Goal: Task Accomplishment & Management: Use online tool/utility

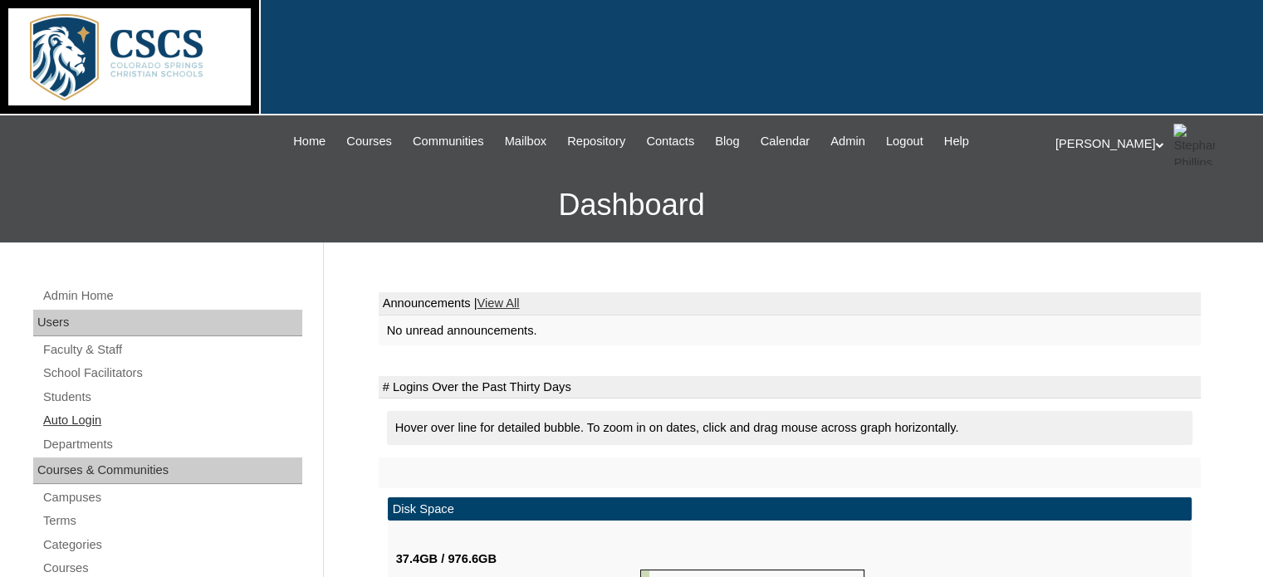
click at [81, 416] on link "Auto Login" at bounding box center [172, 420] width 261 height 21
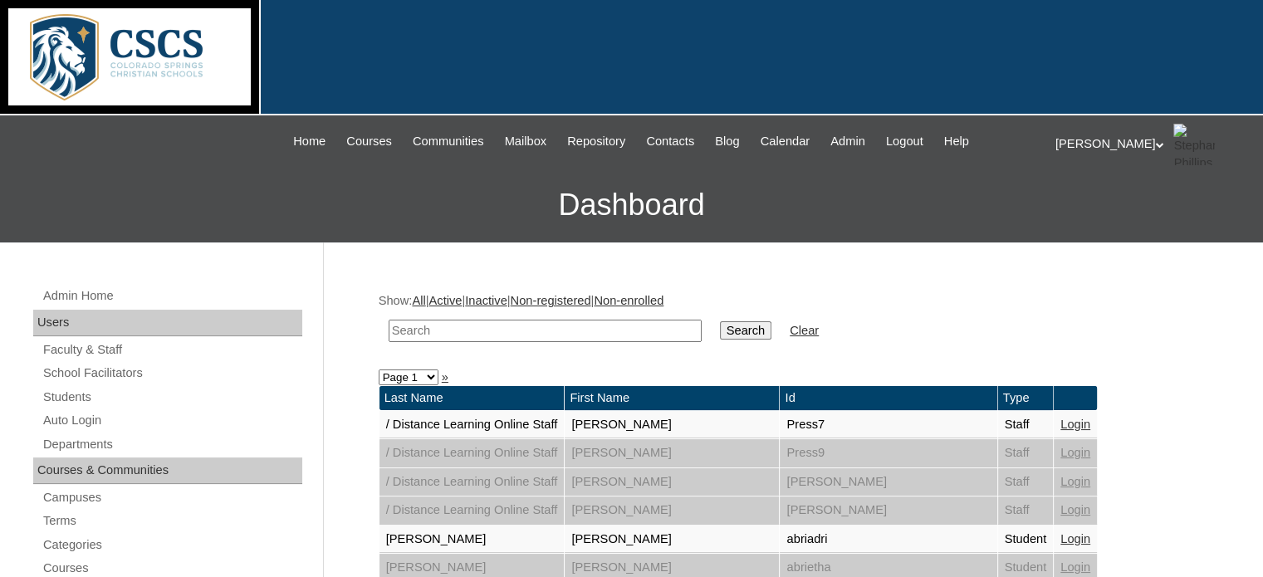
click at [458, 336] on input "text" at bounding box center [545, 331] width 313 height 22
type input "jake"
click at [720, 321] on input "Search" at bounding box center [745, 330] width 51 height 18
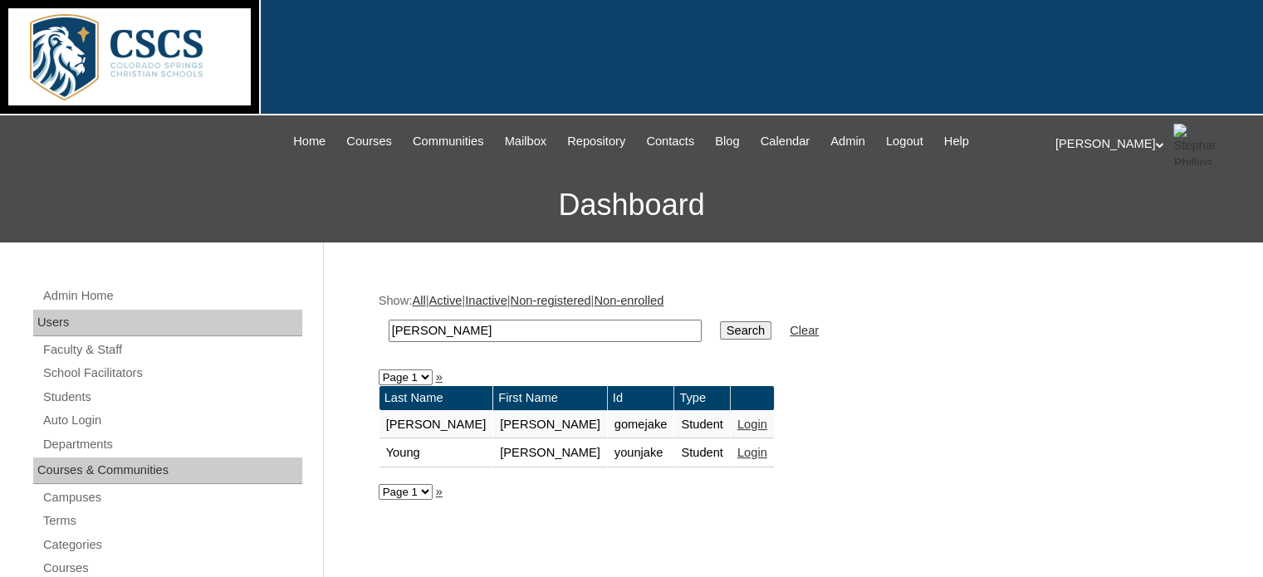
click at [737, 424] on link "Login" at bounding box center [752, 424] width 30 height 13
